Goal: Information Seeking & Learning: Find specific fact

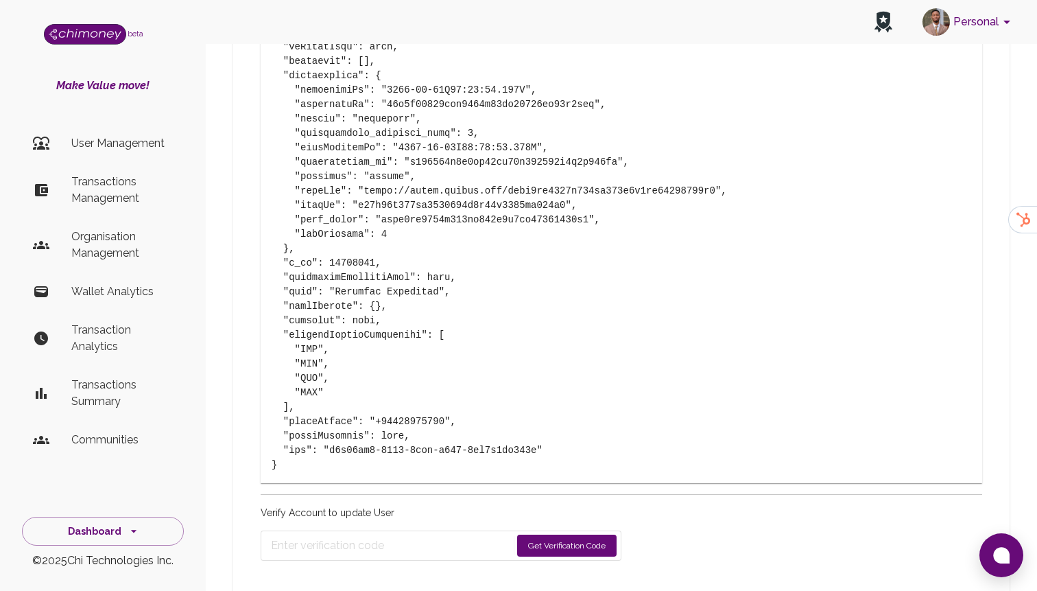
scroll to position [1429, 0]
click at [79, 176] on p "Transactions Management" at bounding box center [122, 190] width 102 height 33
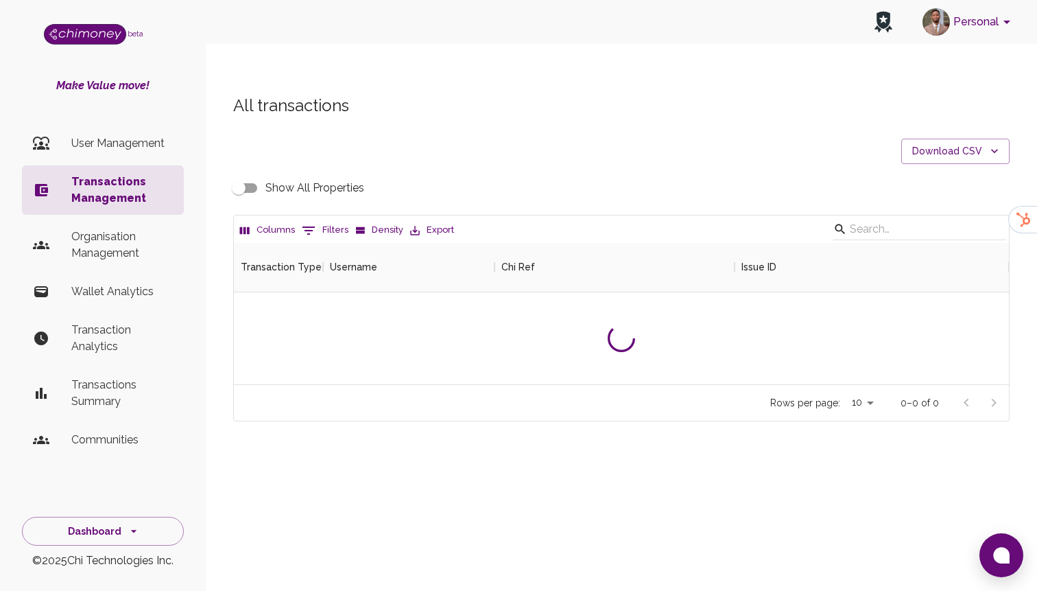
scroll to position [141, 775]
click at [318, 219] on button "0 Filters" at bounding box center [324, 230] width 53 height 22
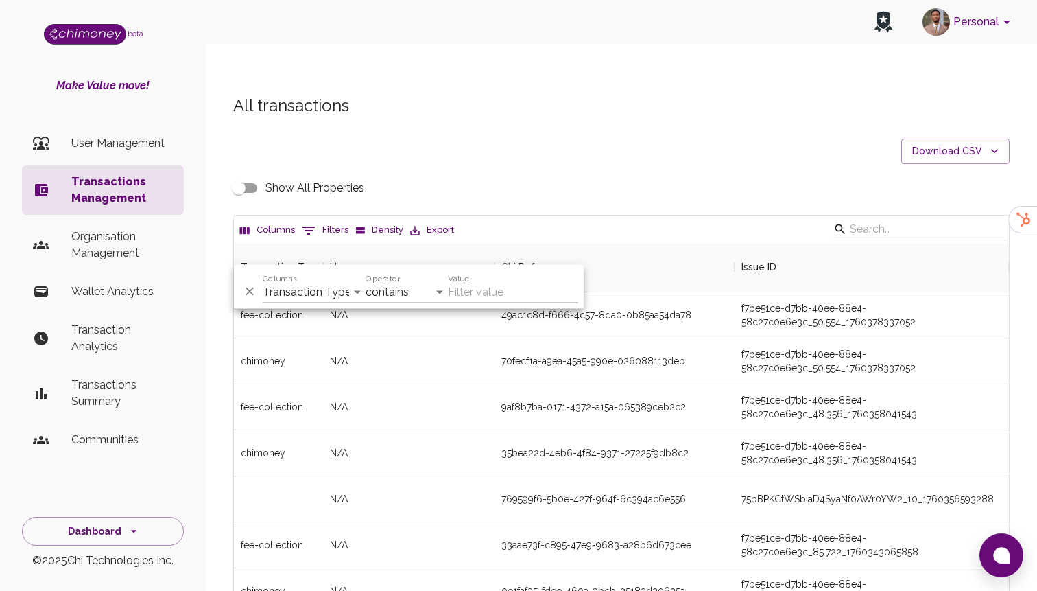
scroll to position [509, 775]
click at [297, 298] on select "Transaction Type Username Chi Ref Issue ID Value Amount Currency Fee ($) FX Rat…" at bounding box center [314, 292] width 103 height 22
click at [298, 287] on select "Transaction Type Username Chi Ref Issue ID Value Amount Currency Fee ($) FX Rat…" at bounding box center [314, 292] width 103 height 22
select select "email"
click at [263, 281] on select "Transaction Type Username Chi Ref Issue ID Value Amount Currency Fee ($) FX Rat…" at bounding box center [314, 292] width 103 height 22
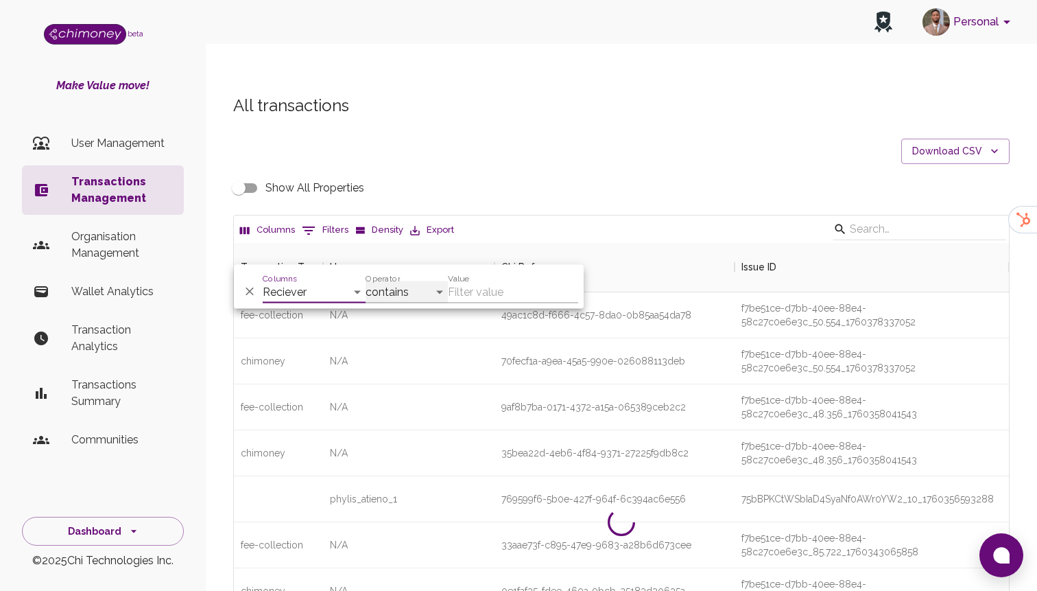
click at [415, 289] on select "contains equals starts with ends with is empty is not empty is any of" at bounding box center [407, 292] width 82 height 22
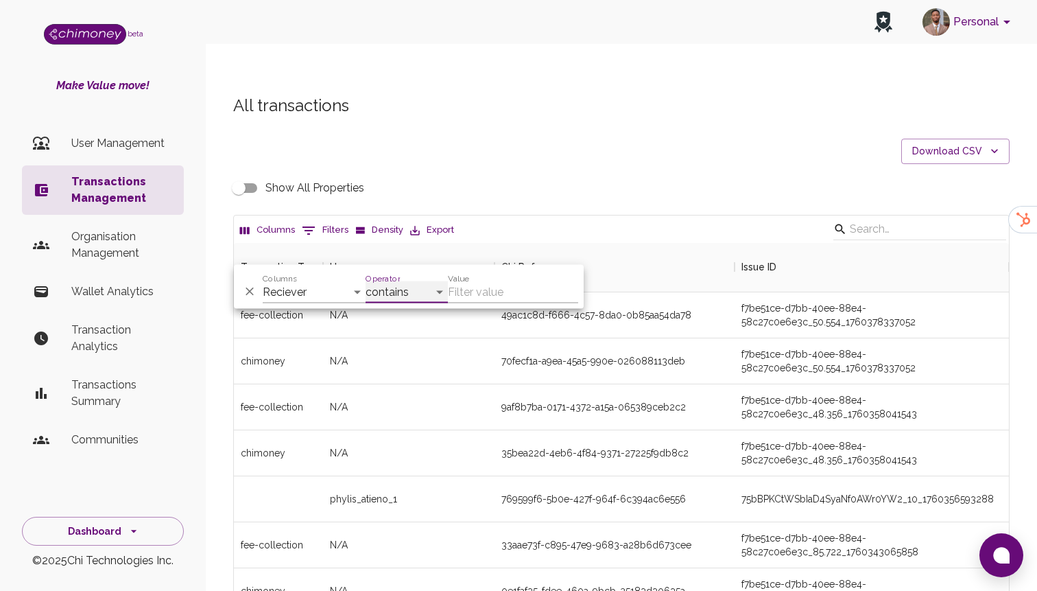
select select "equals"
click at [366, 281] on select "contains equals starts with ends with is empty is not empty is any of" at bounding box center [407, 292] width 82 height 22
click at [487, 288] on input "Value" at bounding box center [513, 292] width 130 height 22
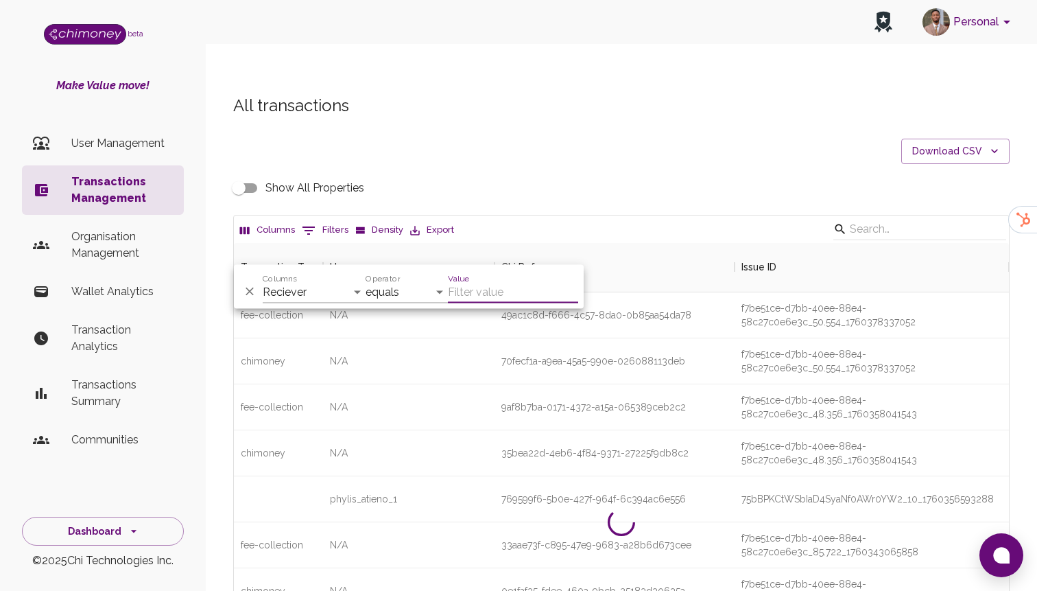
paste input "[EMAIL_ADDRESS][DOMAIN_NAME]"
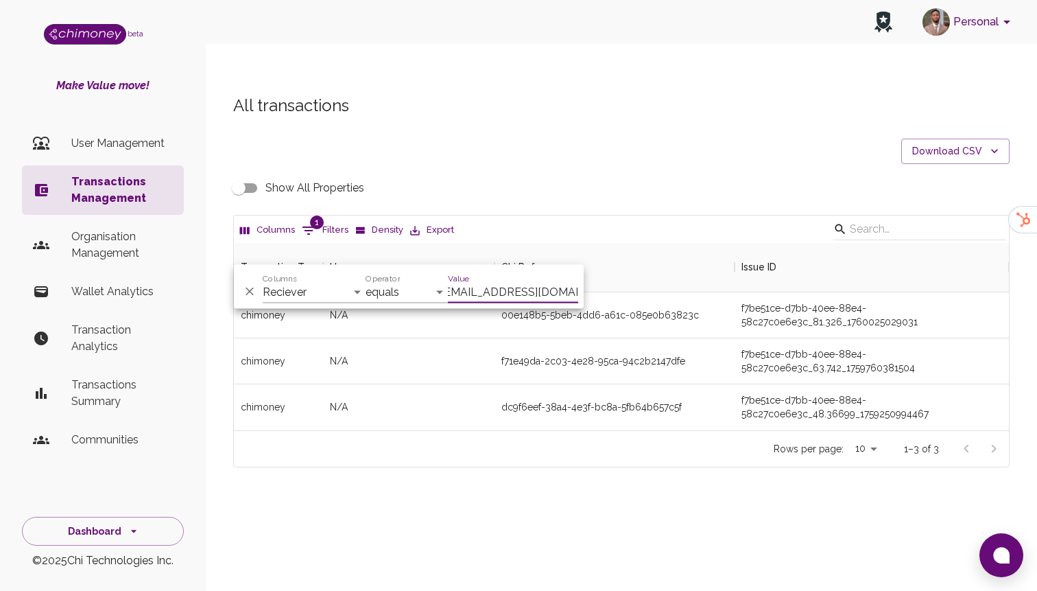
scroll to position [187, 775]
type input "[EMAIL_ADDRESS][DOMAIN_NAME]"
click at [621, 294] on div "00e148b5-5beb-4dd6-a61c-085e0b63823c" at bounding box center [615, 315] width 240 height 46
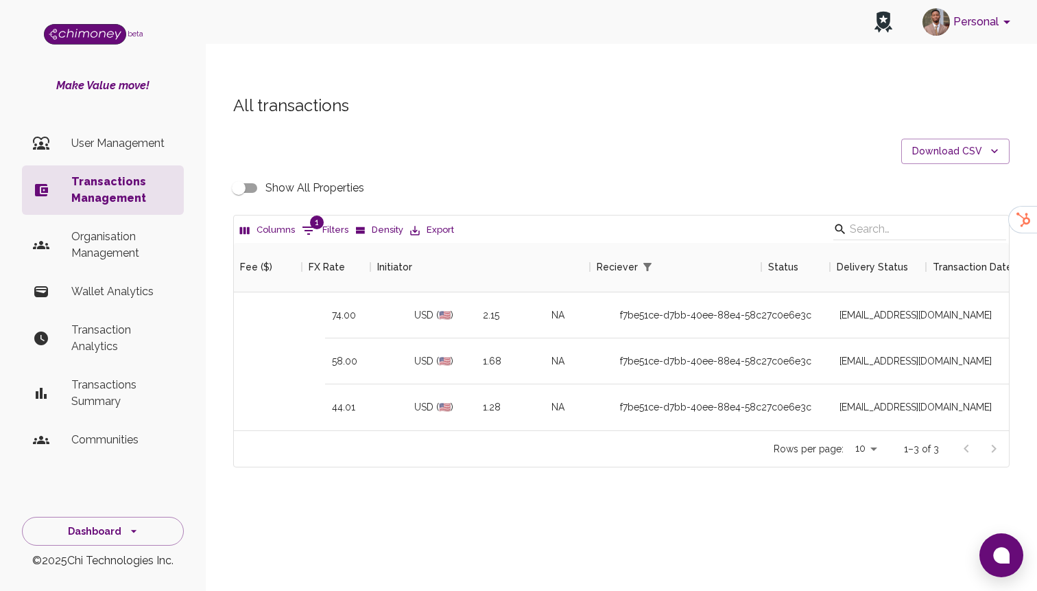
scroll to position [0, 1117]
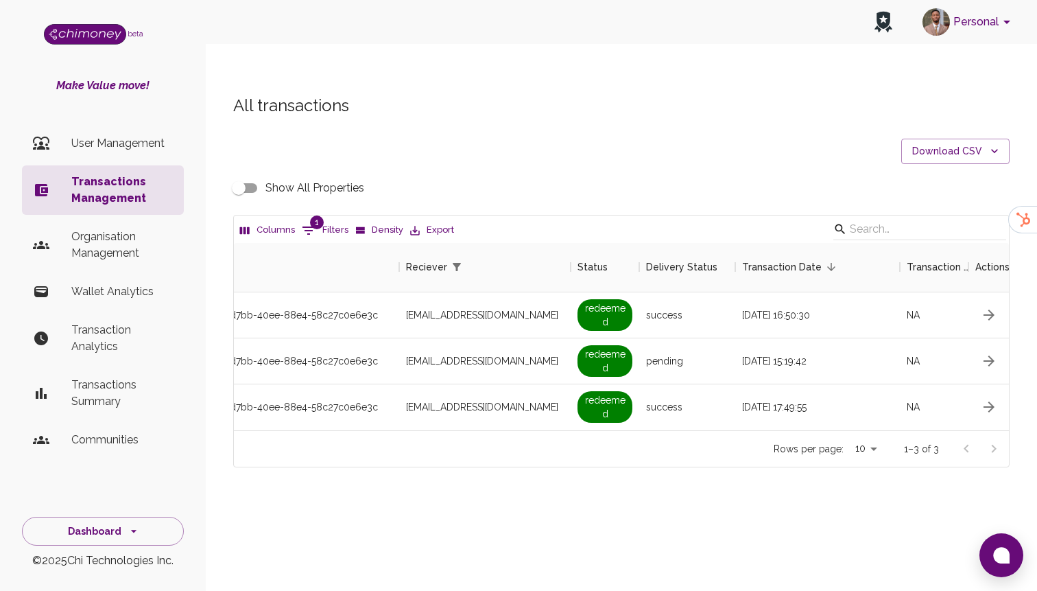
click at [236, 175] on input "Show All Properties" at bounding box center [239, 188] width 78 height 26
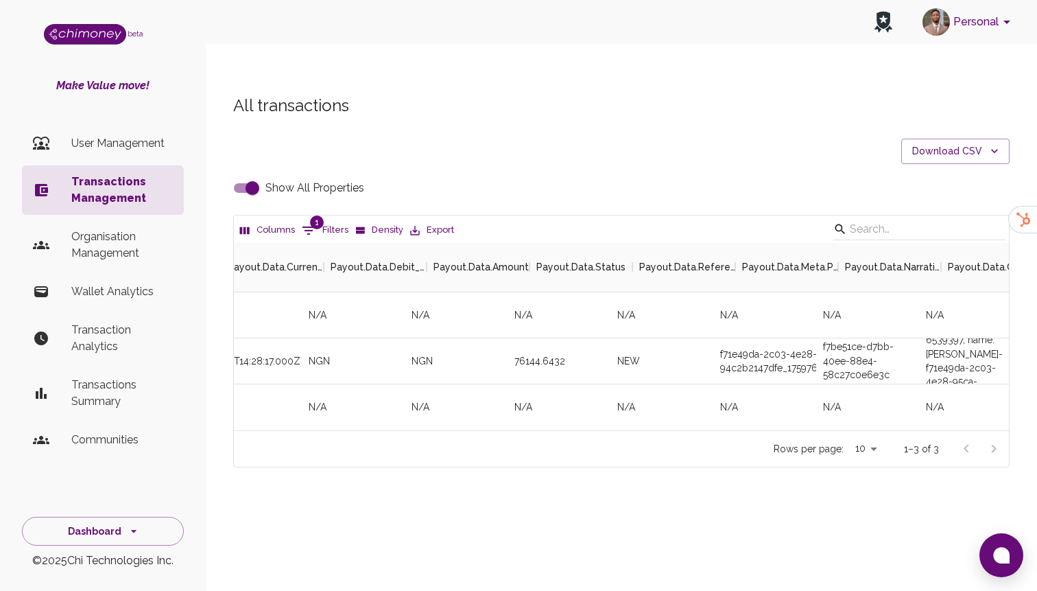
scroll to position [0, 6052]
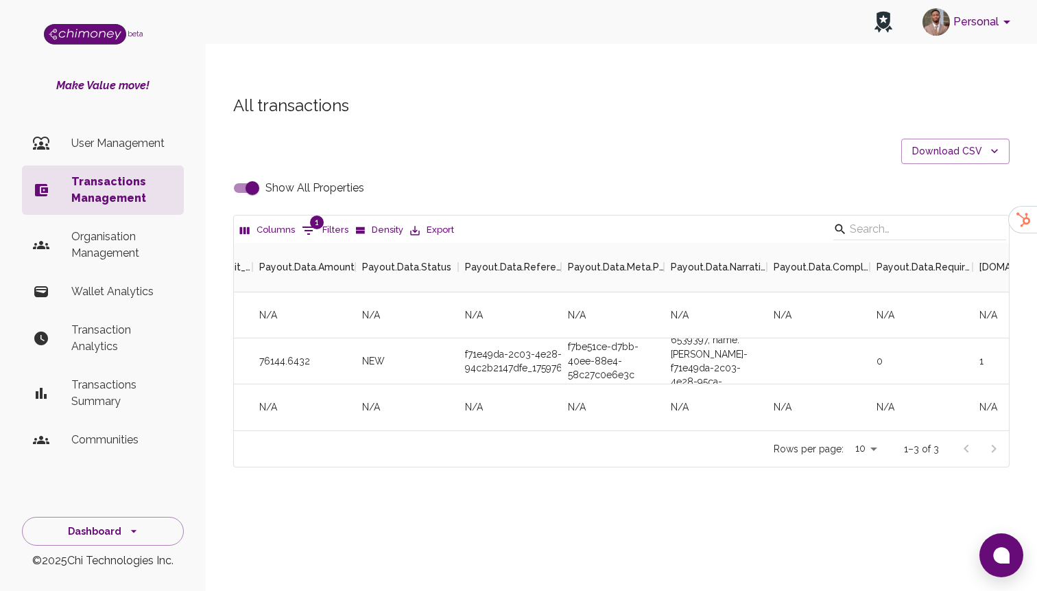
click at [261, 175] on input "Show All Properties" at bounding box center [252, 188] width 78 height 26
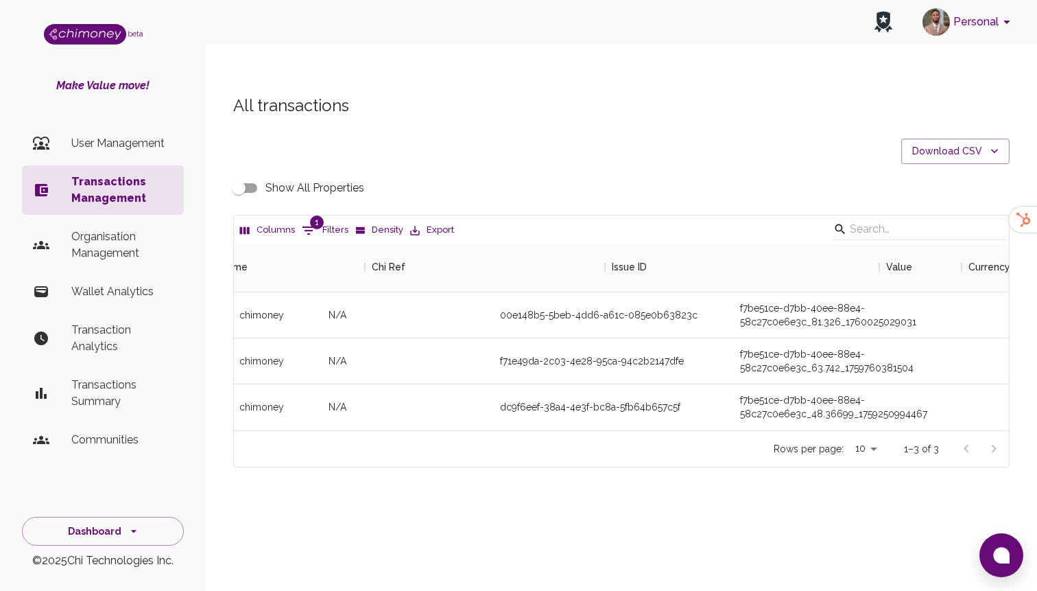
scroll to position [0, 0]
click at [241, 175] on input "Show All Properties" at bounding box center [239, 188] width 78 height 26
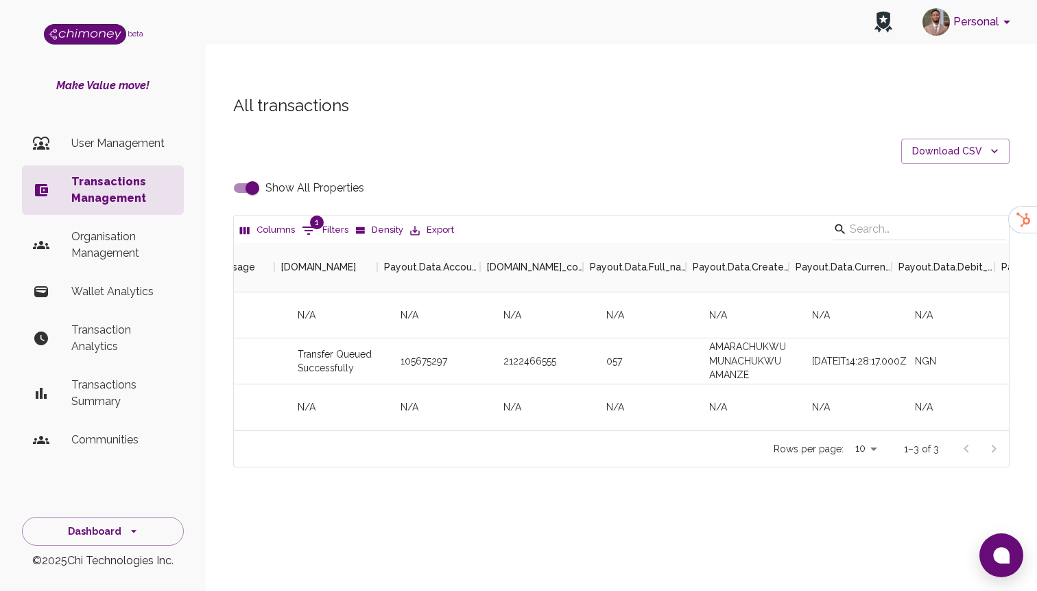
scroll to position [0, 5309]
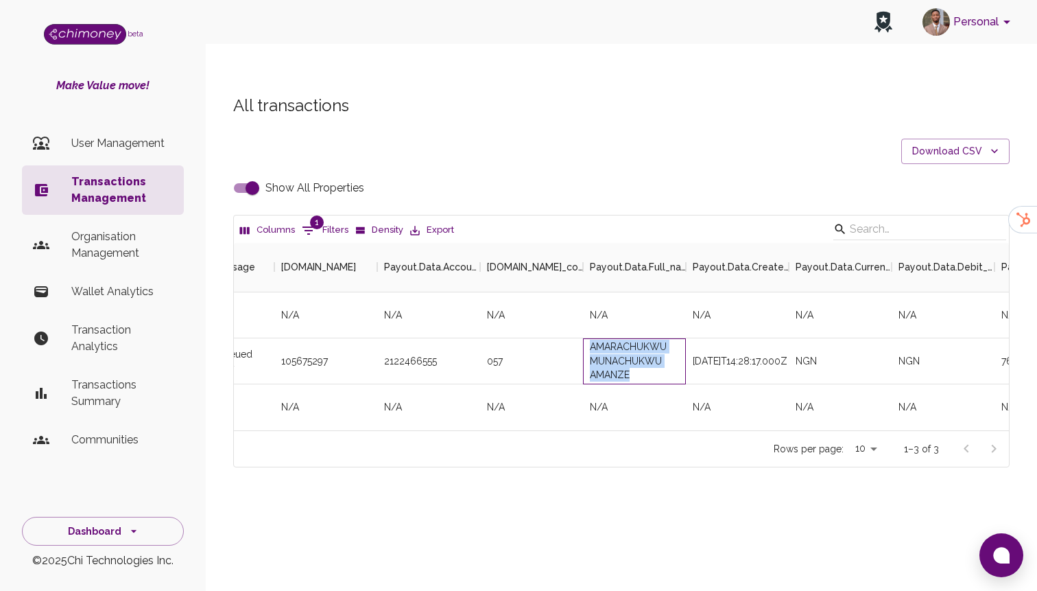
drag, startPoint x: 592, startPoint y: 321, endPoint x: 662, endPoint y: 343, distance: 73.3
click at [662, 343] on div "AMARACHUKWU MUNACHUKWU AMANZE" at bounding box center [634, 361] width 103 height 46
copy div "AMARACHUKWU MUNACHUKWU AMANZE"
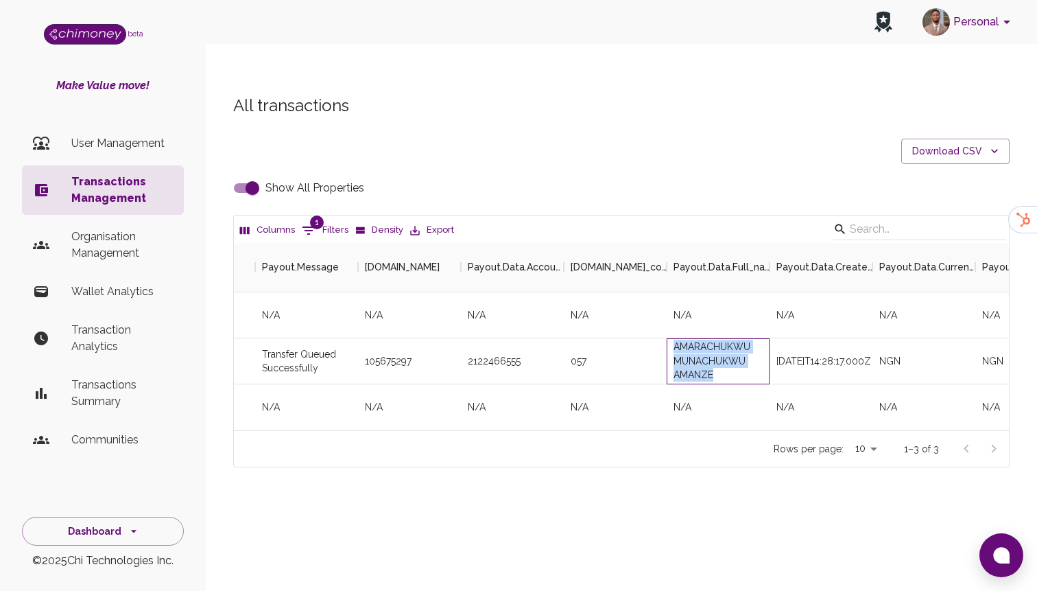
scroll to position [0, 5218]
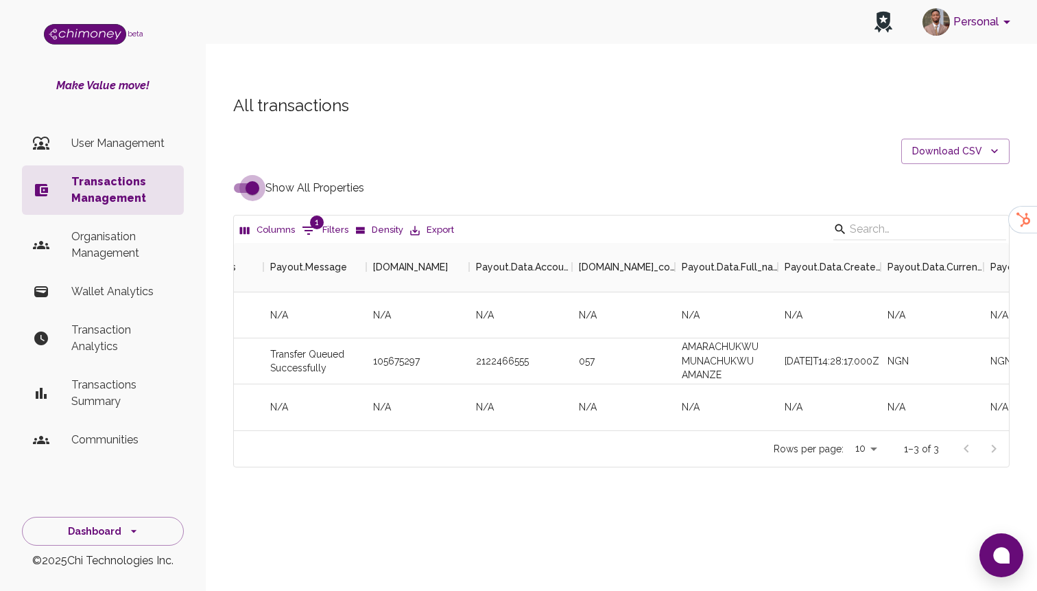
click at [241, 175] on input "Show All Properties" at bounding box center [252, 188] width 78 height 26
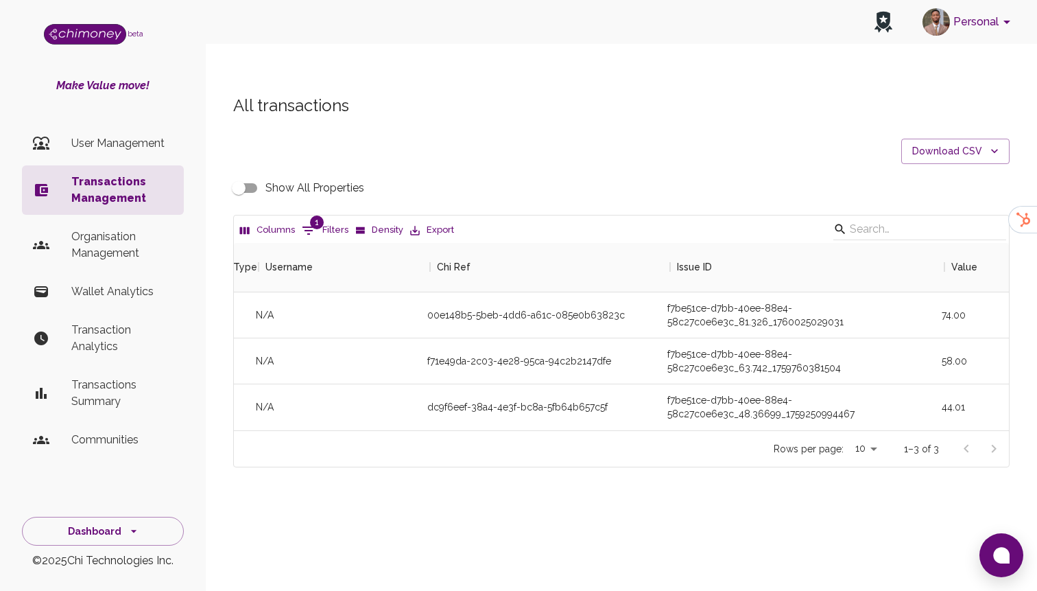
scroll to position [0, 58]
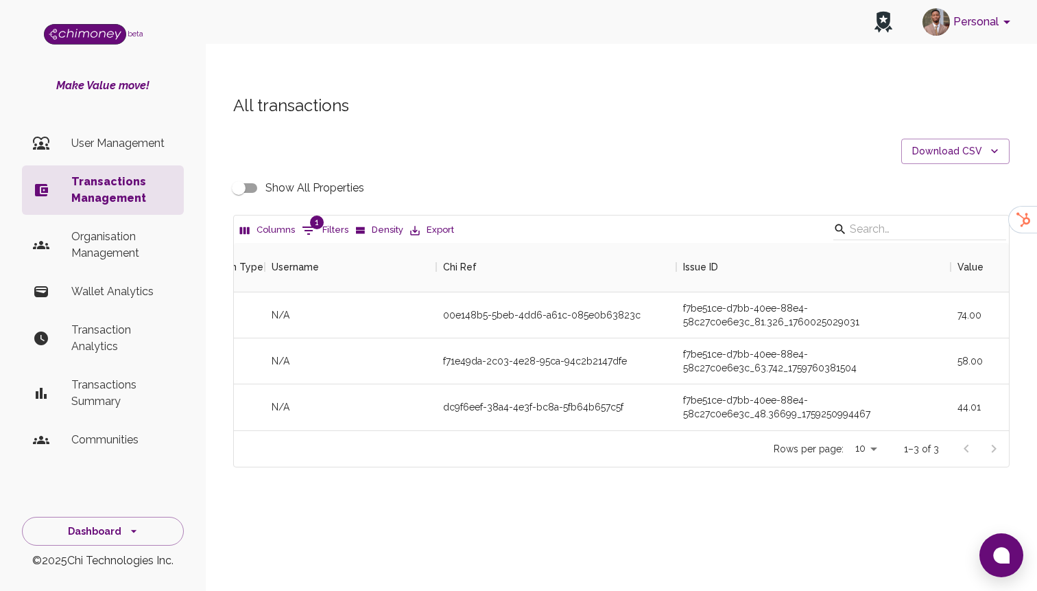
click at [238, 175] on input "Show All Properties" at bounding box center [239, 188] width 78 height 26
checkbox input "true"
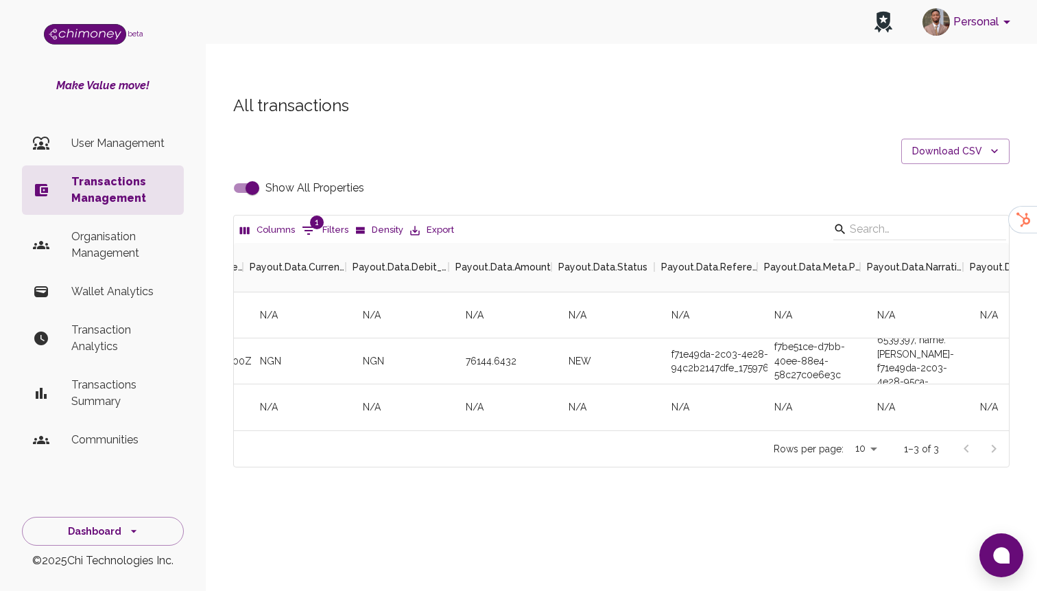
scroll to position [0, 5855]
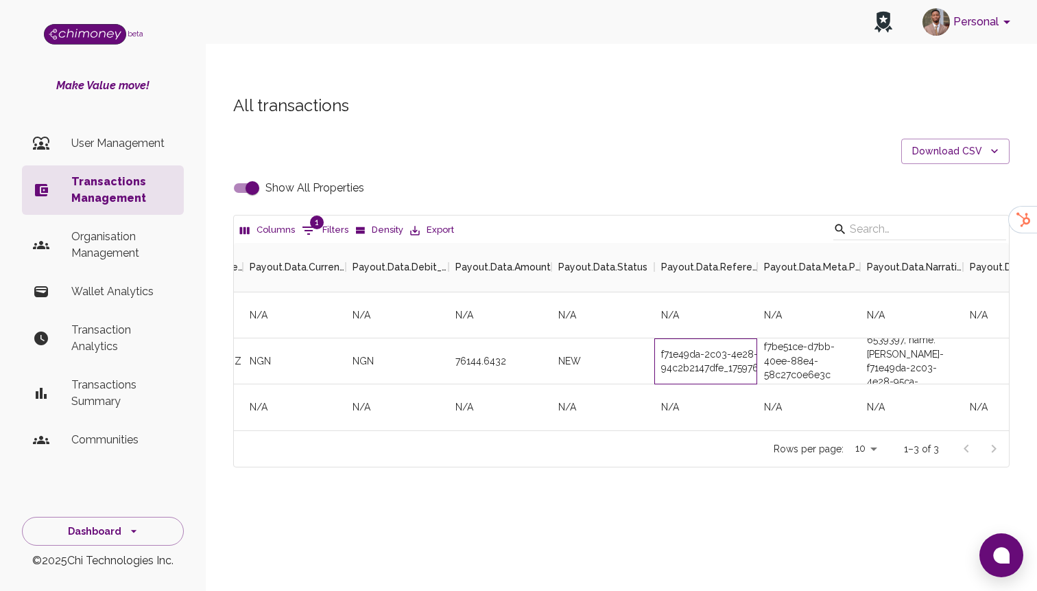
click at [745, 339] on div "f71e49da-2c03-4e28-95ca-94c2b2147dfe_1759760897001" at bounding box center [705, 361] width 103 height 46
copy div "f71e49da-2c03-4e28-95ca-94c2b2147dfe_1759760897001"
